Goal: Obtain resource: Download file/media

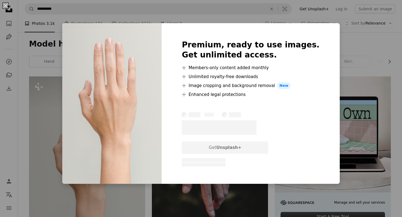
scroll to position [50, 0]
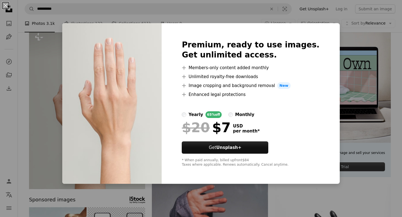
click at [328, 30] on div "An X shape Premium, ready to use images. Get unlimited access. A plus sign Memb…" at bounding box center [201, 108] width 402 height 217
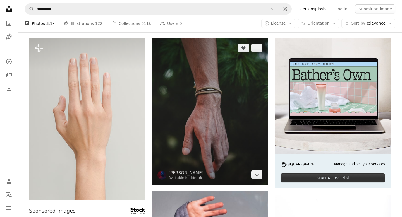
scroll to position [36, 0]
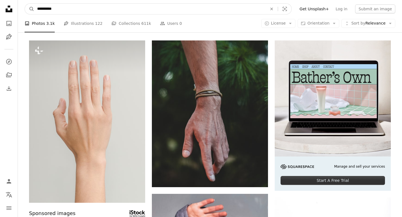
click at [259, 10] on input "**********" at bounding box center [149, 9] width 231 height 11
click at [276, 11] on icon "An X shape" at bounding box center [272, 9] width 12 height 4
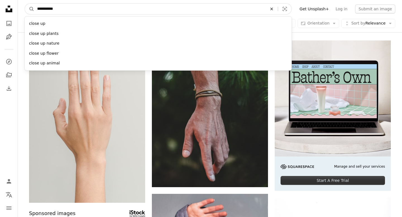
type input "**********"
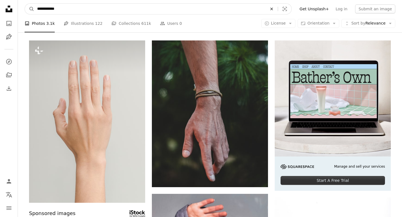
click button "A magnifying glass" at bounding box center [29, 9] width 9 height 11
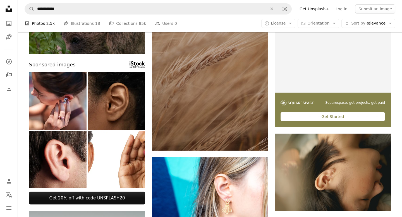
scroll to position [96, 0]
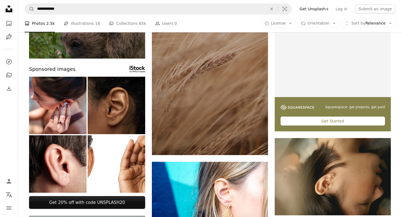
click at [129, 115] on img at bounding box center [117, 106] width 58 height 58
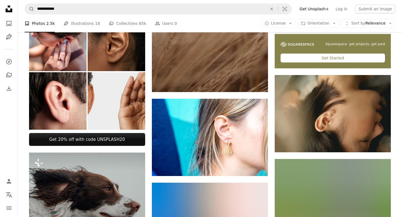
scroll to position [153, 0]
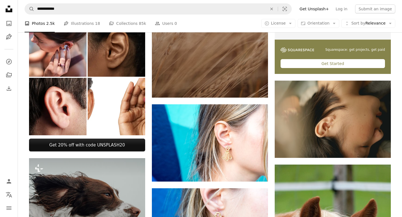
click at [128, 69] on img at bounding box center [117, 48] width 58 height 58
